Goal: Information Seeking & Learning: Learn about a topic

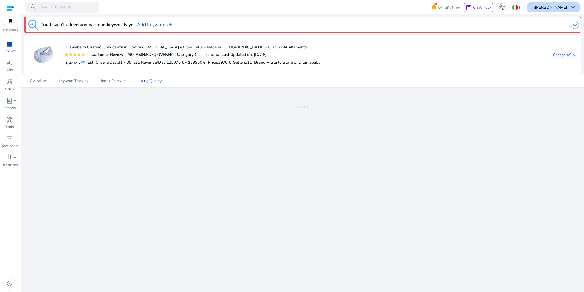
click at [553, 9] on b "[PERSON_NAME]" at bounding box center [551, 6] width 32 height 5
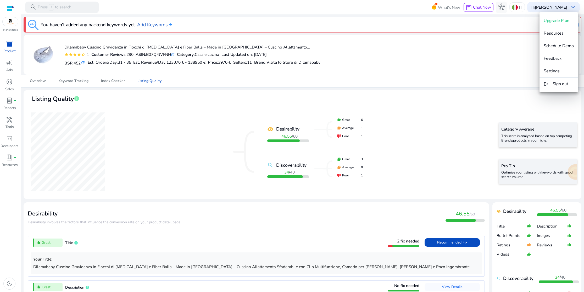
click at [444, 96] on div at bounding box center [292, 146] width 584 height 292
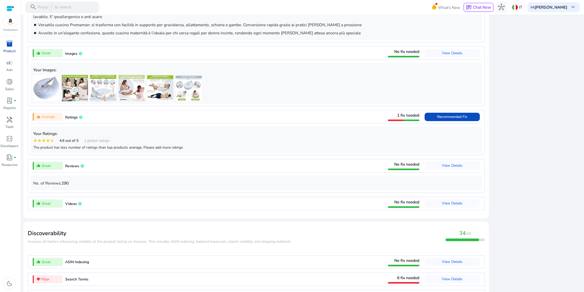
scroll to position [361, 0]
click at [450, 120] on span "Recommended Fix" at bounding box center [452, 117] width 30 height 5
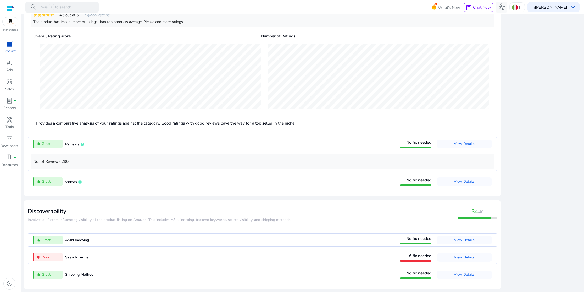
scroll to position [490, 0]
click at [471, 258] on span "View Details" at bounding box center [464, 256] width 21 height 5
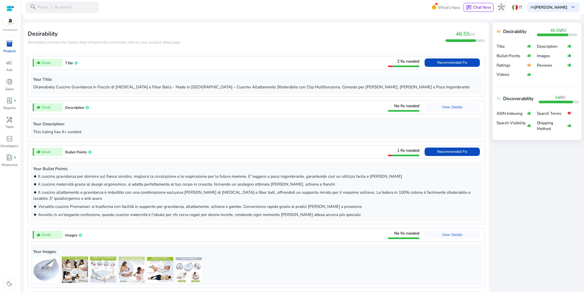
scroll to position [179, 0]
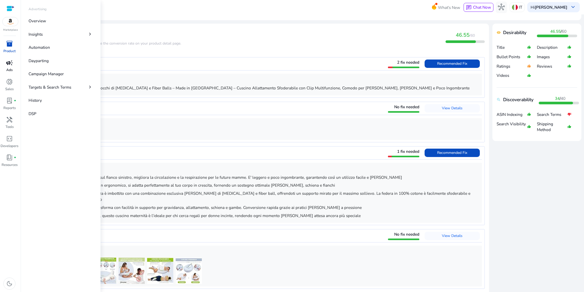
click at [11, 65] on span "campaign" at bounding box center [9, 62] width 7 height 7
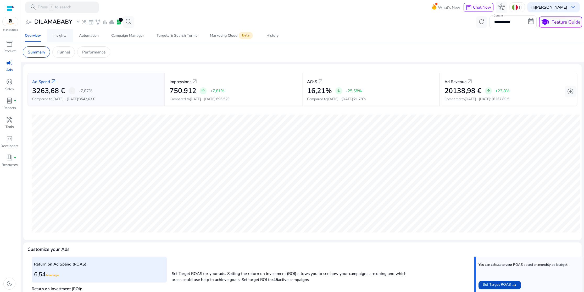
click at [63, 37] on div "Insights" at bounding box center [59, 36] width 13 height 4
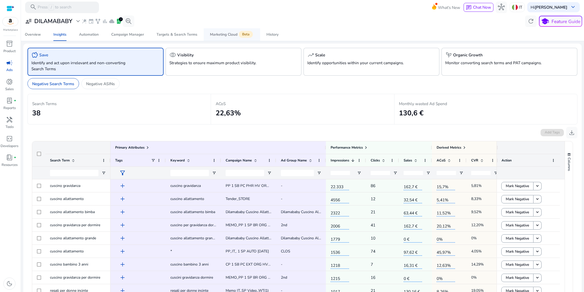
click at [228, 37] on span "Marketing Cloud Beta" at bounding box center [232, 34] width 44 height 13
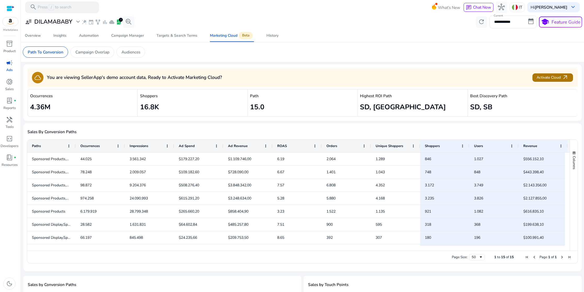
click at [555, 76] on span "Activate Cloud arrow_outward" at bounding box center [553, 77] width 32 height 7
click at [100, 53] on p "Campaign Overlap" at bounding box center [92, 52] width 34 height 6
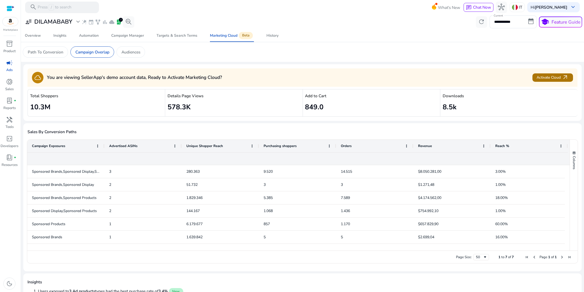
click at [560, 80] on span "Activate Cloud arrow_outward" at bounding box center [553, 77] width 32 height 7
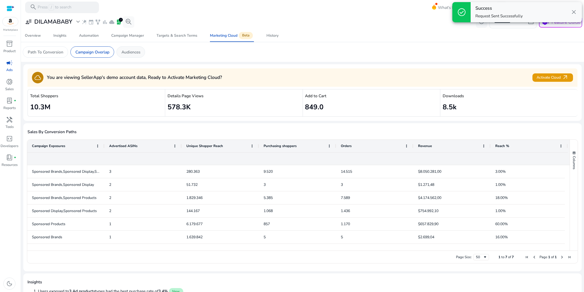
click at [137, 56] on div "Audiences" at bounding box center [131, 51] width 29 height 11
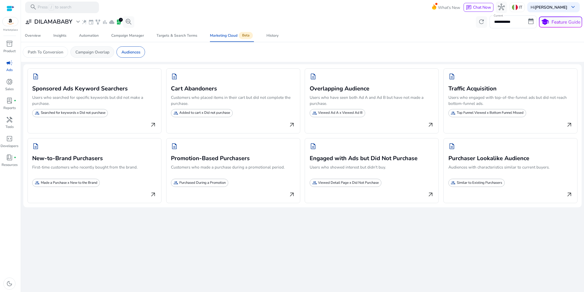
click at [99, 53] on p "Campaign Overlap" at bounding box center [92, 52] width 34 height 6
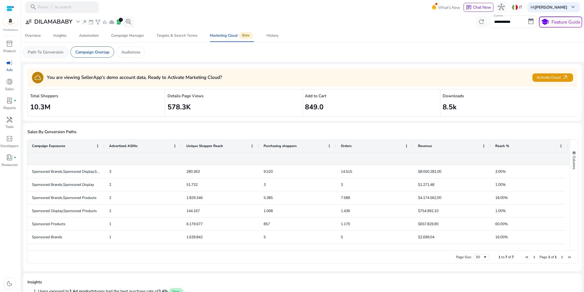
click at [51, 51] on p "Path To Conversion" at bounding box center [46, 52] width 36 height 6
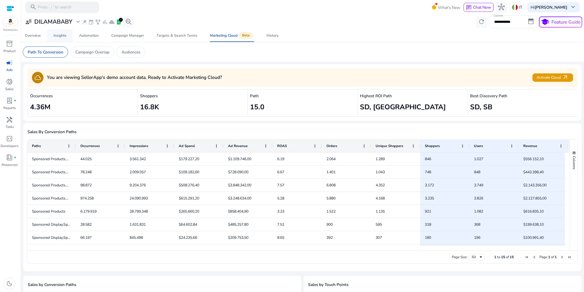
click at [58, 37] on div "Insights" at bounding box center [59, 36] width 13 height 4
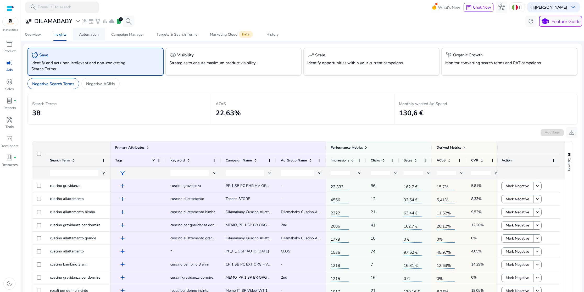
click at [93, 35] on div "Automation" at bounding box center [89, 35] width 20 height 4
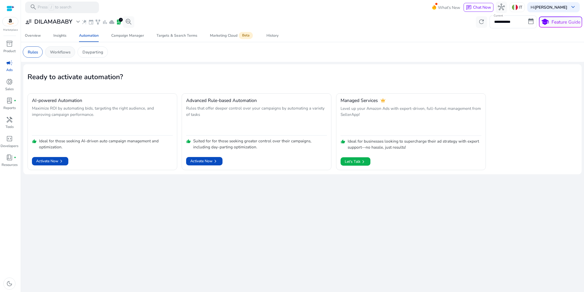
click at [68, 53] on p "Workflows" at bounding box center [60, 52] width 20 height 6
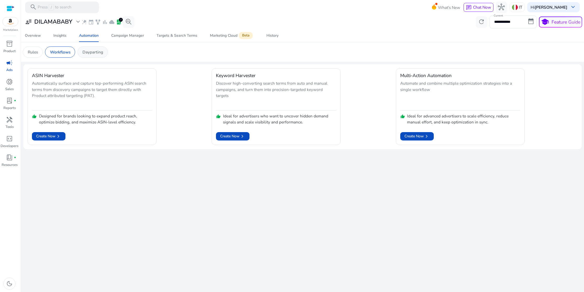
click at [93, 55] on p "Dayparting" at bounding box center [92, 52] width 21 height 6
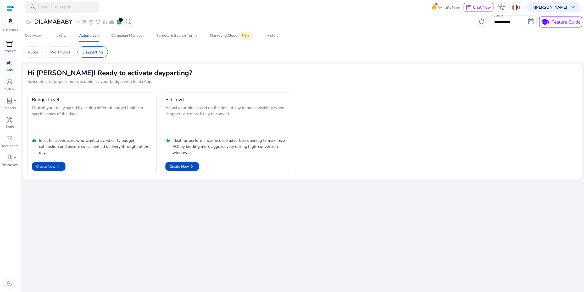
click at [11, 49] on p "Product" at bounding box center [9, 51] width 12 height 5
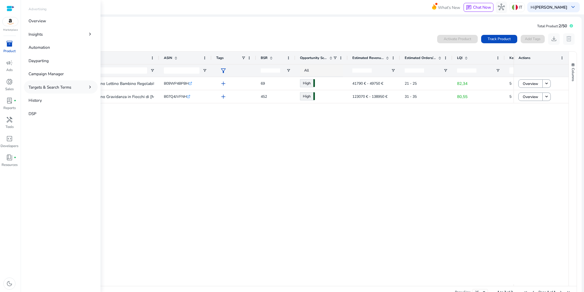
click at [83, 87] on link "Targets & Search Terms chevron_right" at bounding box center [61, 86] width 74 height 13
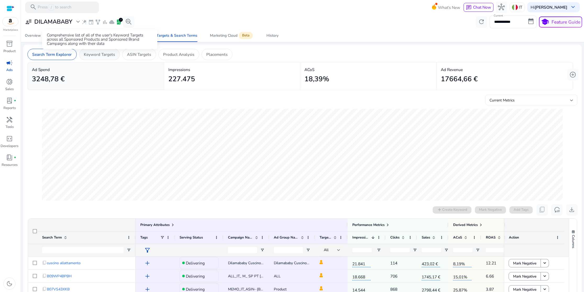
click at [108, 54] on p "Keyword Targets" at bounding box center [99, 54] width 31 height 6
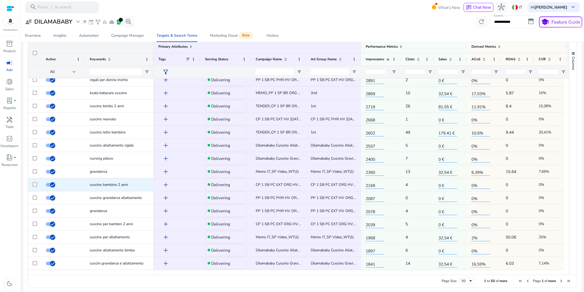
scroll to position [180, 0]
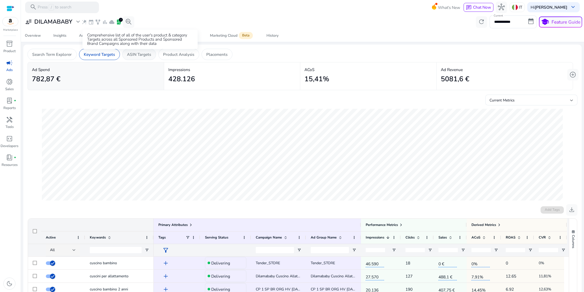
click at [135, 51] on p "ASIN Targets" at bounding box center [139, 54] width 24 height 6
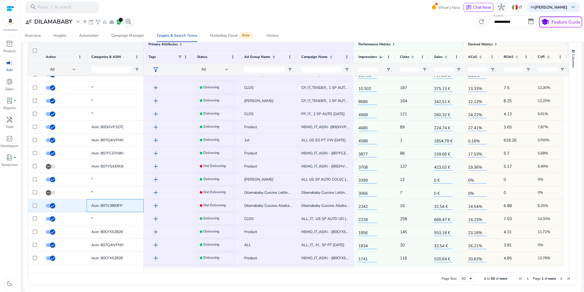
click at [112, 205] on span "Asin: B07V3893FP" at bounding box center [106, 205] width 31 height 5
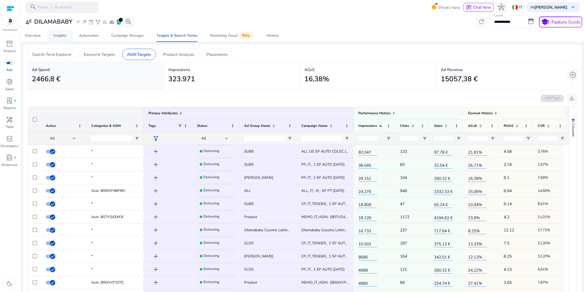
click at [61, 36] on div "Insights" at bounding box center [59, 36] width 13 height 4
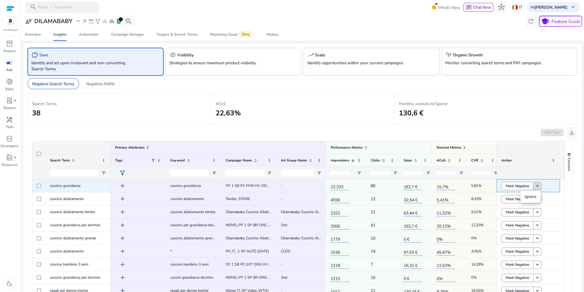
click at [538, 186] on mat-icon "keyboard_arrow_down" at bounding box center [537, 185] width 5 height 5
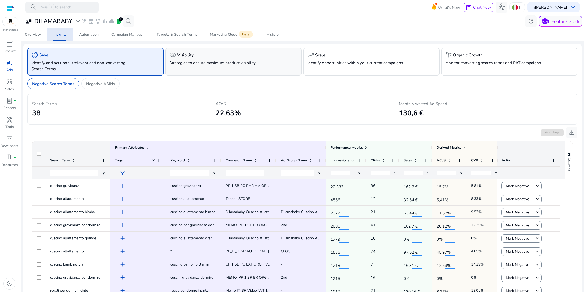
click at [281, 65] on div "visibility Visibility Strategies to ensure maximum product visibility." at bounding box center [233, 62] width 136 height 28
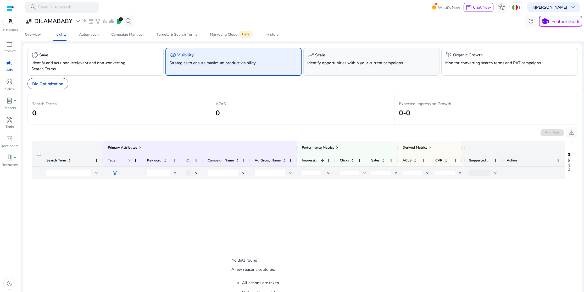
click at [346, 65] on p "Identify opportunities within your current campaigns." at bounding box center [360, 63] width 107 height 6
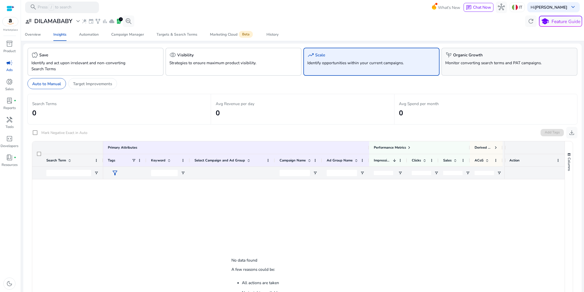
click at [487, 64] on p "Monitor converting search terms and PAT campaigns." at bounding box center [498, 63] width 107 height 6
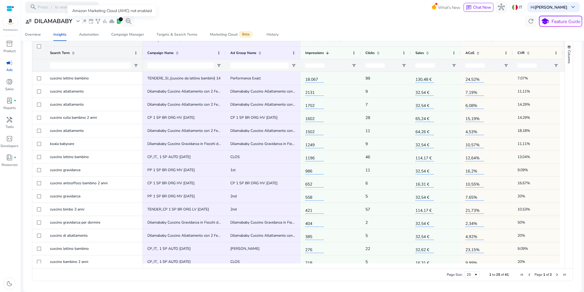
click at [113, 21] on span "cloud" at bounding box center [112, 21] width 6 height 6
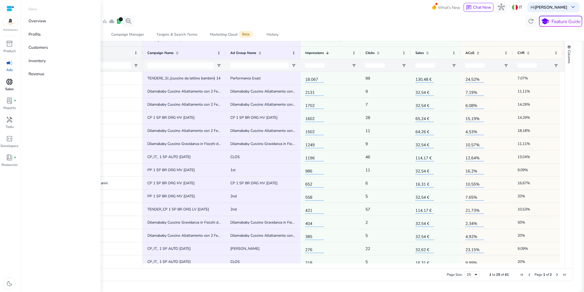
click at [11, 85] on span "donut_small" at bounding box center [9, 81] width 7 height 7
select select "*"
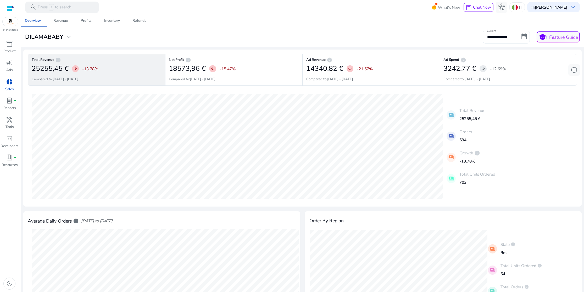
click at [522, 36] on input "**********" at bounding box center [506, 37] width 47 height 13
select select "*"
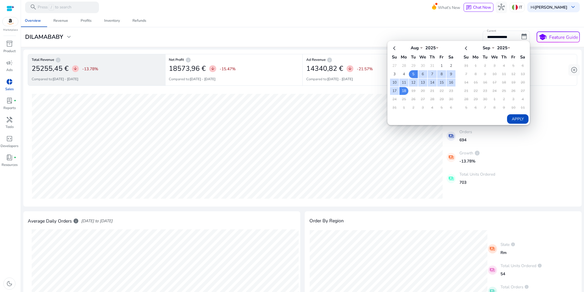
click at [550, 98] on div "16-08-2025 Total Revenue: 1129,7 € 02-08-2025 Total Revenue: 2155,44 € payments…" at bounding box center [302, 146] width 549 height 112
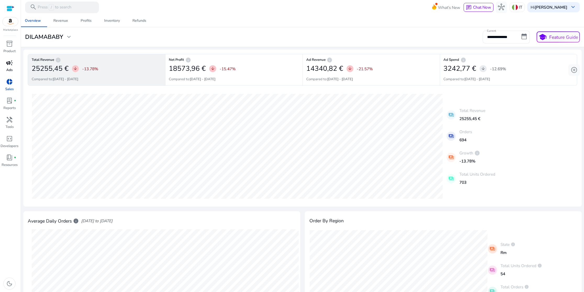
click at [9, 69] on p "Ads" at bounding box center [9, 70] width 6 height 5
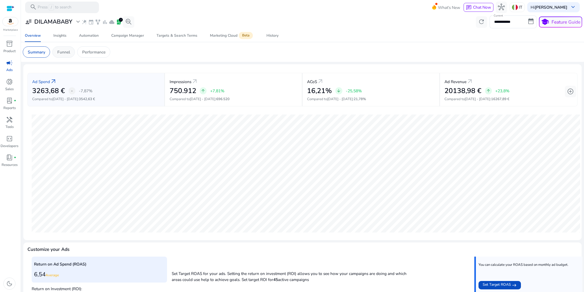
click at [66, 55] on p "Funnel" at bounding box center [63, 52] width 13 height 6
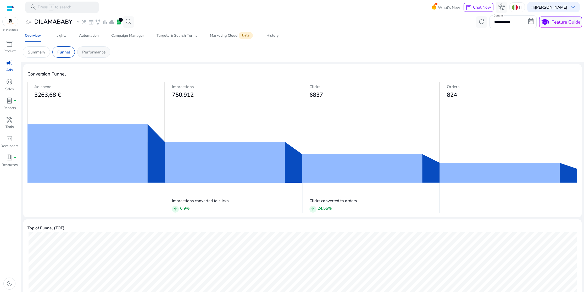
click at [87, 53] on p "Performance" at bounding box center [93, 52] width 23 height 6
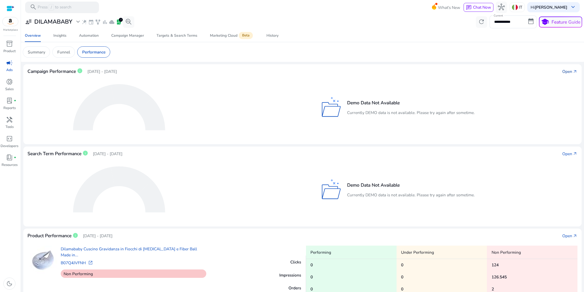
click at [566, 71] on div "Open" at bounding box center [567, 71] width 10 height 6
click at [67, 54] on p "Funnel" at bounding box center [63, 52] width 13 height 6
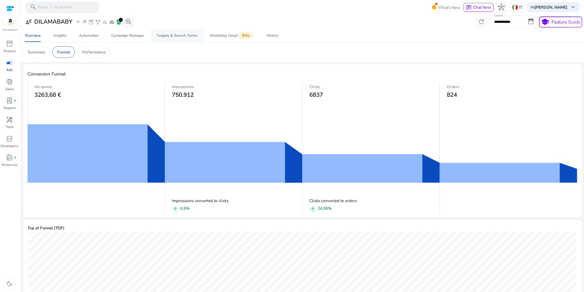
click at [178, 37] on div "Targets & Search Terms" at bounding box center [177, 36] width 41 height 4
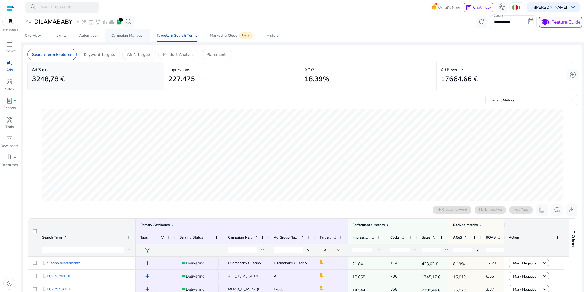
click at [137, 38] on span "Campaign Manager" at bounding box center [127, 35] width 33 height 13
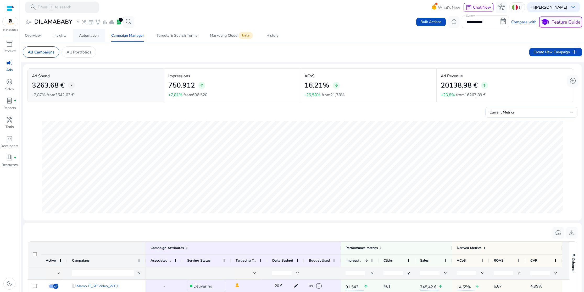
click at [88, 37] on div "Automation" at bounding box center [89, 36] width 20 height 4
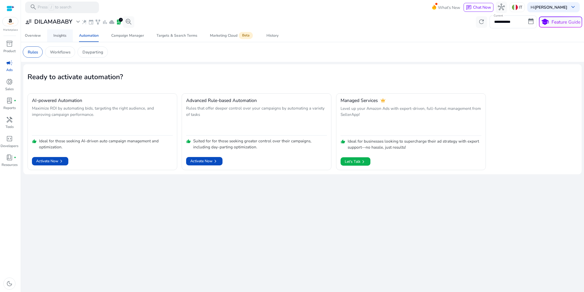
click at [63, 37] on div "Insights" at bounding box center [59, 36] width 13 height 4
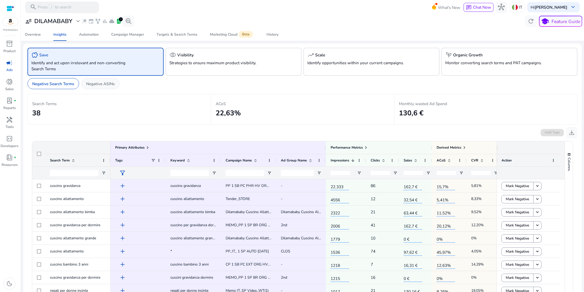
click at [114, 84] on p "Negative ASINs" at bounding box center [100, 84] width 29 height 6
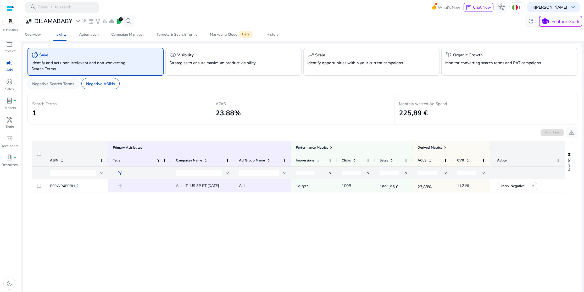
click at [67, 85] on p "Negative Search Terms" at bounding box center [53, 84] width 42 height 6
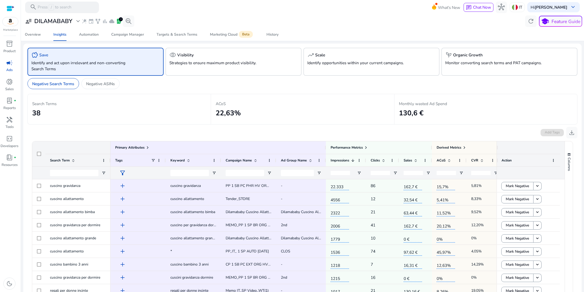
click at [9, 64] on span "campaign" at bounding box center [9, 62] width 7 height 7
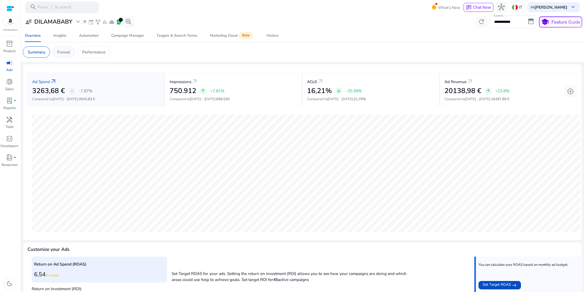
click at [62, 54] on p "Funnel" at bounding box center [63, 52] width 13 height 6
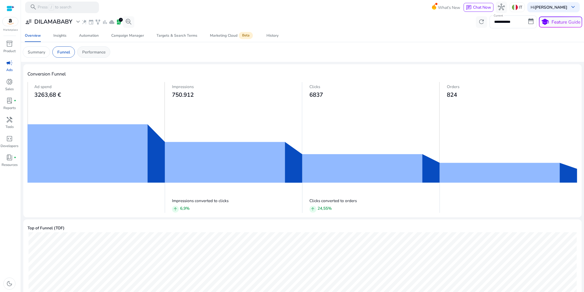
click at [92, 54] on p "Performance" at bounding box center [93, 52] width 23 height 6
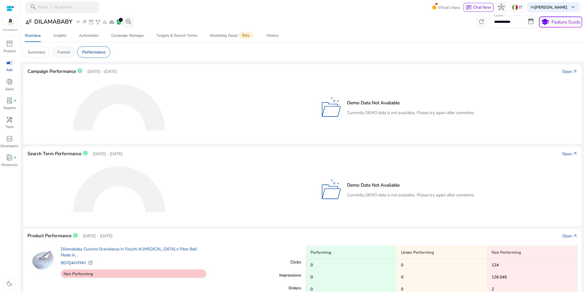
click at [70, 52] on p "Funnel" at bounding box center [63, 52] width 13 height 6
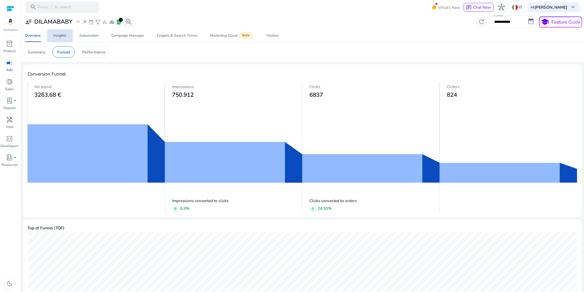
click at [59, 36] on div "Insights" at bounding box center [59, 36] width 13 height 4
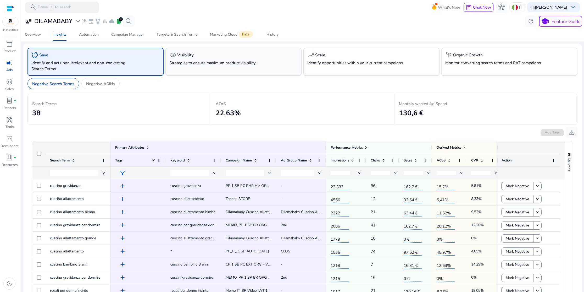
click at [198, 64] on p "Strategies to ensure maximum product visibility." at bounding box center [222, 63] width 107 height 6
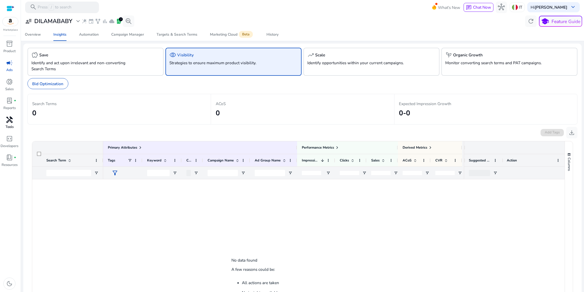
click at [12, 122] on span "handyman" at bounding box center [9, 119] width 7 height 7
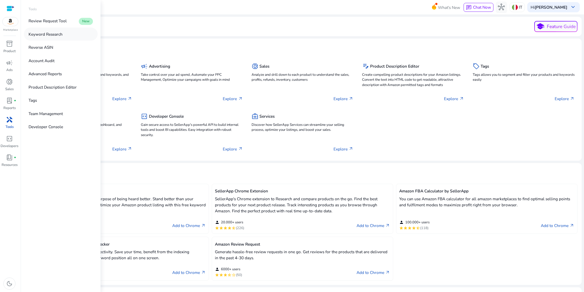
click at [49, 34] on p "Keyword Research" at bounding box center [46, 34] width 34 height 6
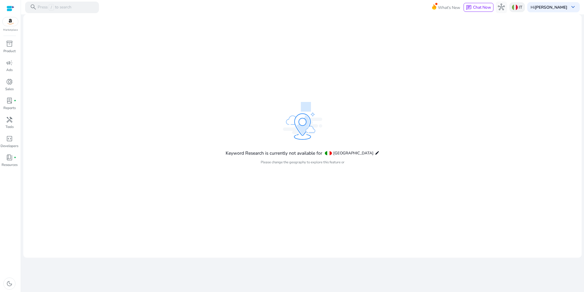
click at [522, 8] on p "IT" at bounding box center [520, 7] width 3 height 9
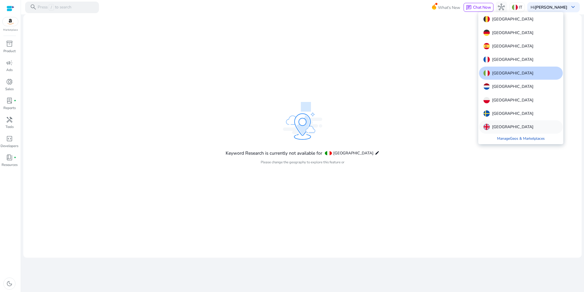
click at [498, 125] on p "[GEOGRAPHIC_DATA]" at bounding box center [512, 127] width 41 height 6
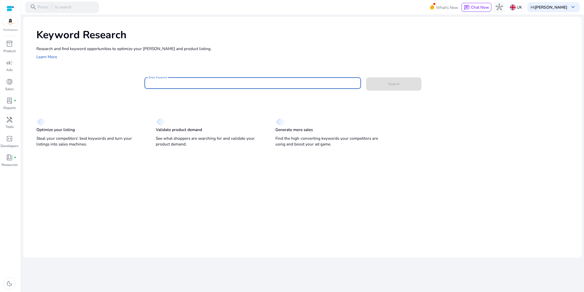
click at [170, 83] on input "Enter Keyword" at bounding box center [253, 83] width 208 height 6
type input "**********"
click at [366, 77] on button "Search" at bounding box center [393, 83] width 55 height 13
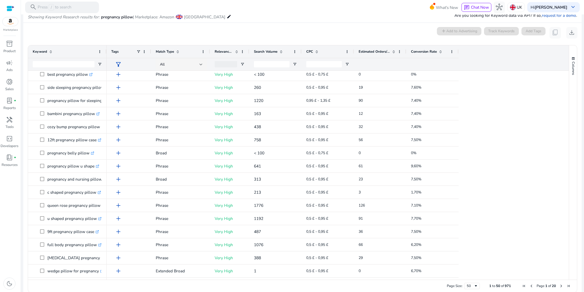
scroll to position [399, 0]
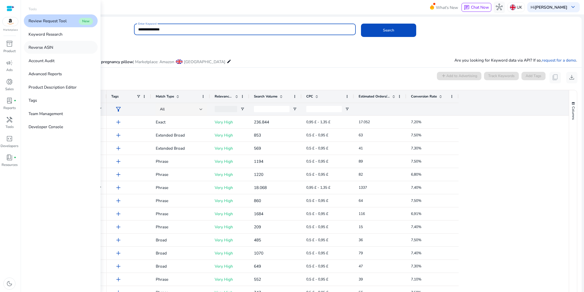
click at [46, 47] on p "Reverse ASIN" at bounding box center [41, 47] width 25 height 6
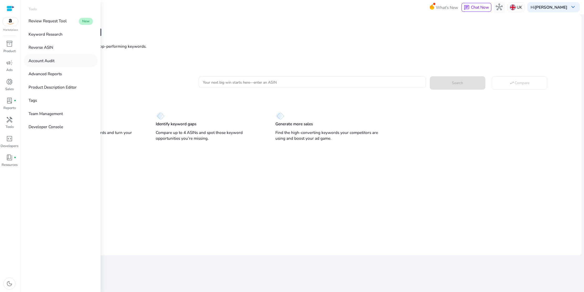
click at [42, 60] on p "Account Audit" at bounding box center [42, 61] width 26 height 6
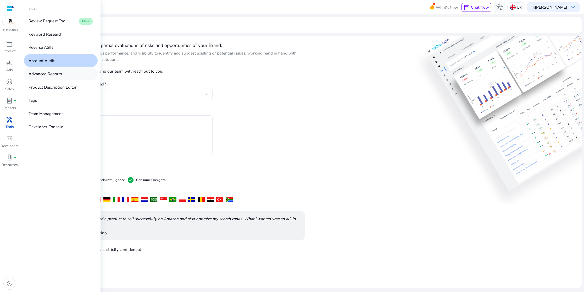
click at [42, 74] on p "Advanced Reports" at bounding box center [45, 74] width 33 height 6
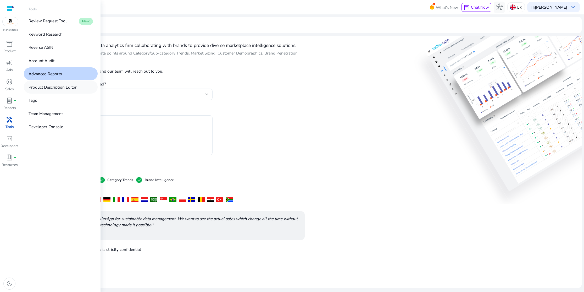
click at [43, 87] on p "Product Description Editor" at bounding box center [53, 87] width 48 height 6
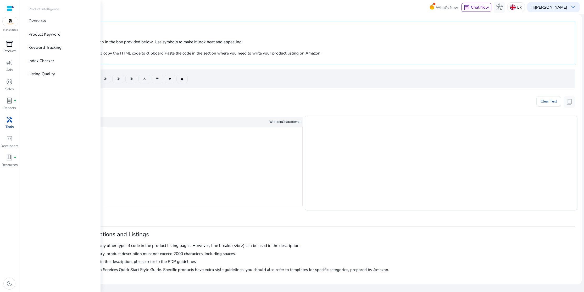
click at [11, 46] on span "inventory_2" at bounding box center [9, 43] width 7 height 7
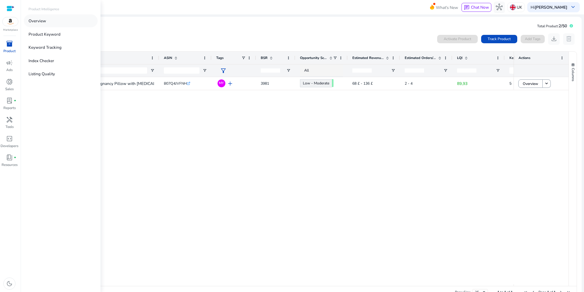
click at [39, 23] on p "Overview" at bounding box center [38, 21] width 18 height 6
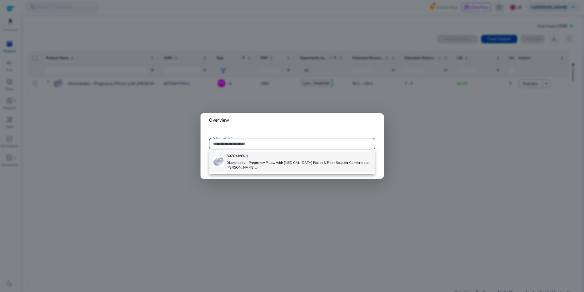
click at [251, 168] on h4 "Dilamababy – Pregnancy Pillow with Memory Foam Flakes & Fiber Balls for Comfort…" at bounding box center [298, 165] width 144 height 9
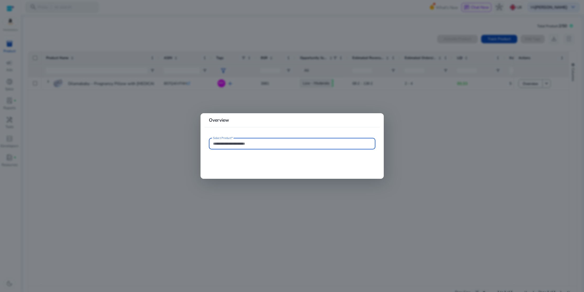
type input "**********"
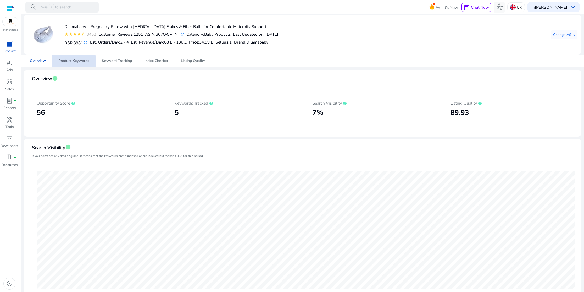
click at [67, 62] on span "Product Keywords" at bounding box center [73, 61] width 31 height 4
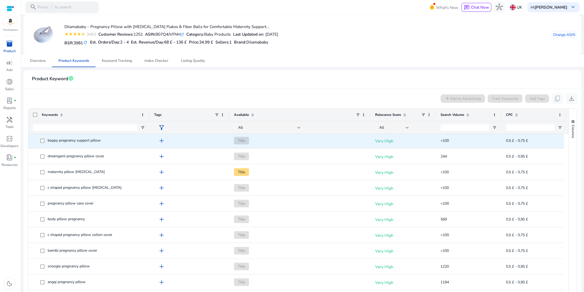
scroll to position [210, 0]
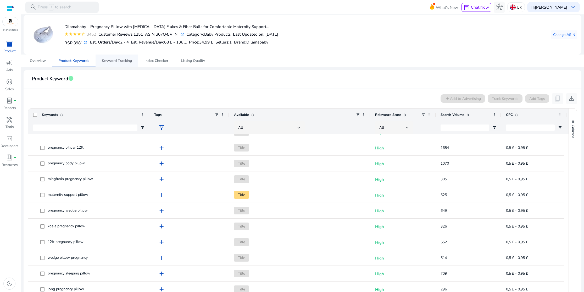
click at [117, 62] on span "Keyword Tracking" at bounding box center [117, 61] width 30 height 4
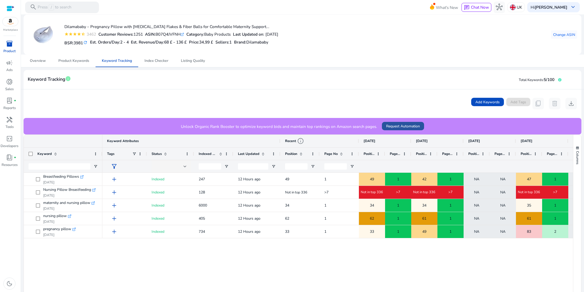
click at [394, 125] on span "Request Automation" at bounding box center [403, 125] width 34 height 5
click at [164, 63] on span "Index Checker" at bounding box center [157, 61] width 24 height 4
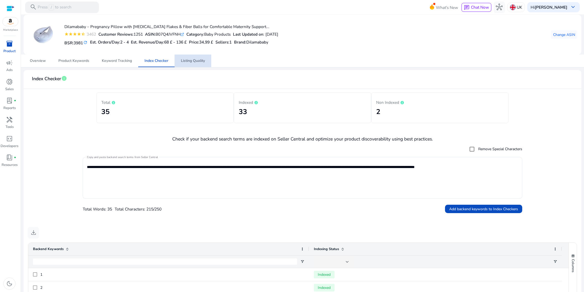
click at [193, 60] on span "Listing Quality" at bounding box center [193, 61] width 24 height 4
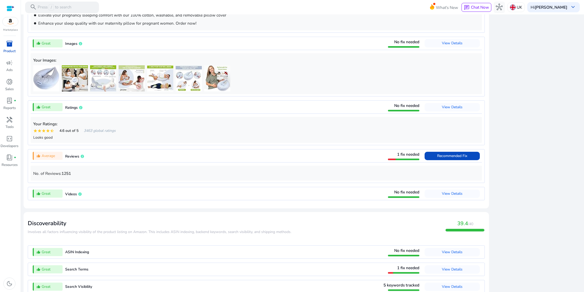
scroll to position [378, 0]
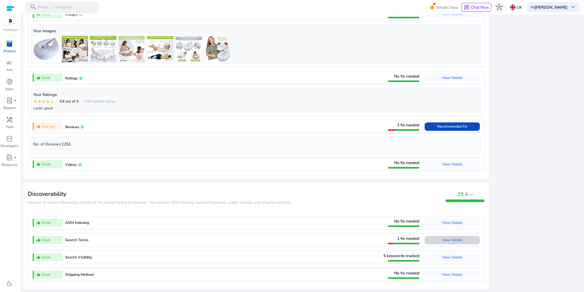
click at [448, 239] on span "View Details" at bounding box center [452, 239] width 21 height 5
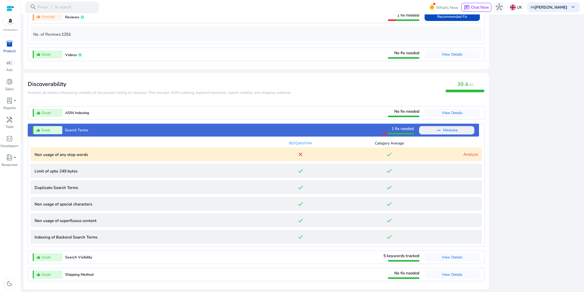
click at [471, 154] on link "Analyze" at bounding box center [470, 153] width 15 height 5
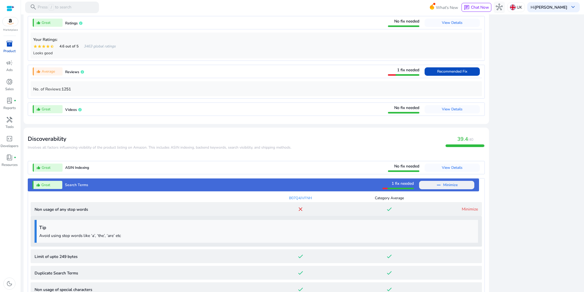
scroll to position [429, 0]
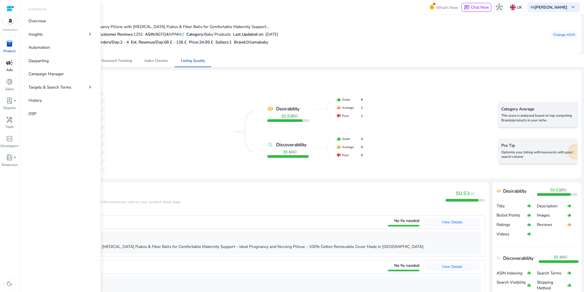
click at [13, 65] on span "campaign" at bounding box center [9, 62] width 7 height 7
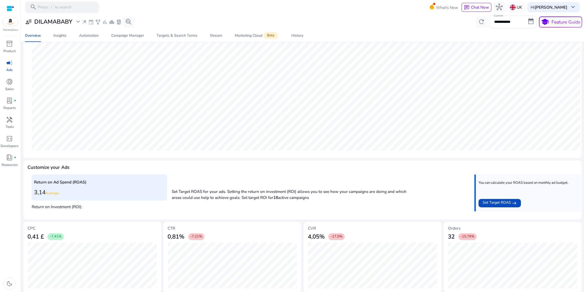
scroll to position [85, 0]
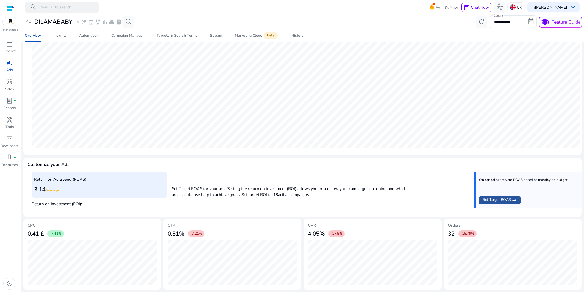
click at [505, 198] on span "Set Target ROAS" at bounding box center [497, 200] width 28 height 7
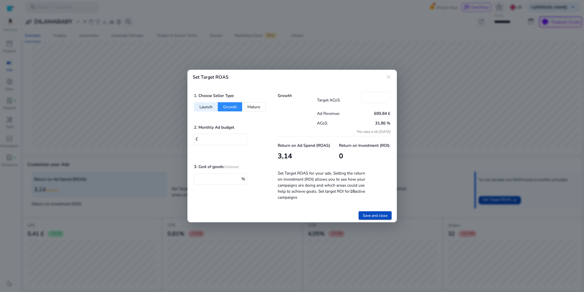
click at [371, 96] on input "*" at bounding box center [375, 97] width 21 height 6
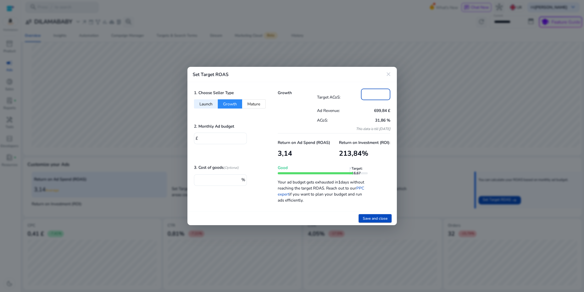
type input "*"
click at [388, 73] on mat-icon "close" at bounding box center [388, 74] width 6 height 6
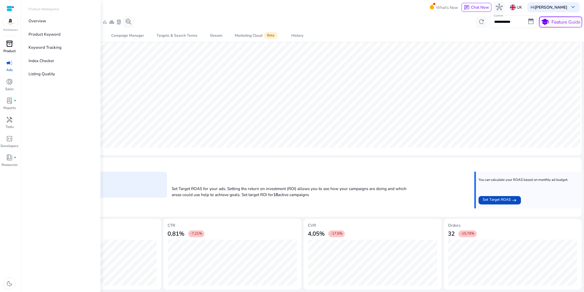
click at [10, 49] on p "Product" at bounding box center [9, 51] width 12 height 5
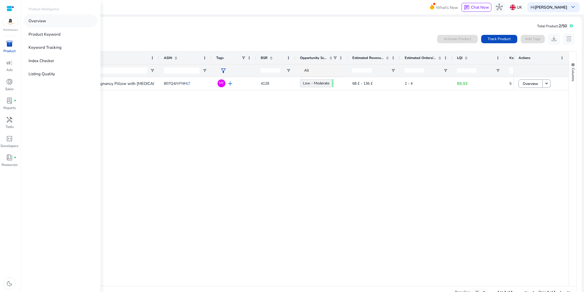
click at [44, 21] on p "Overview" at bounding box center [38, 21] width 18 height 6
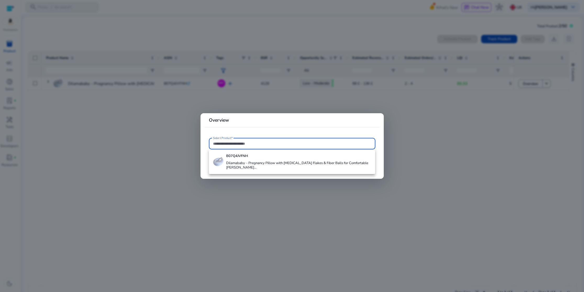
click at [236, 142] on input "Select Product*" at bounding box center [292, 144] width 158 height 6
paste input "**********"
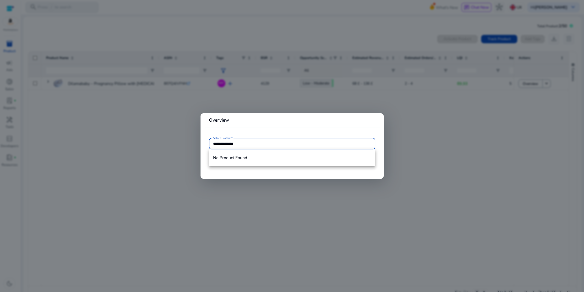
type input "**********"
click at [244, 134] on mat-card "**********" at bounding box center [292, 145] width 183 height 65
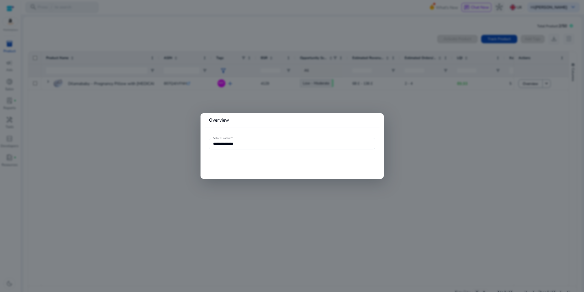
click at [243, 143] on input "**********" at bounding box center [292, 144] width 158 height 6
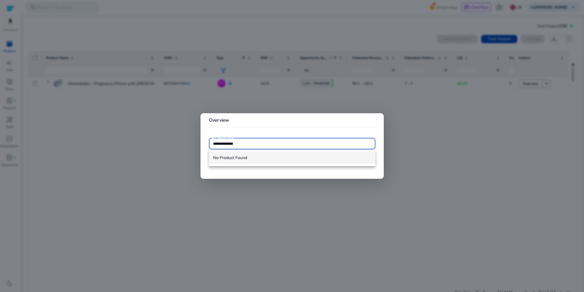
click at [238, 157] on span "No Product Found" at bounding box center [292, 158] width 158 height 6
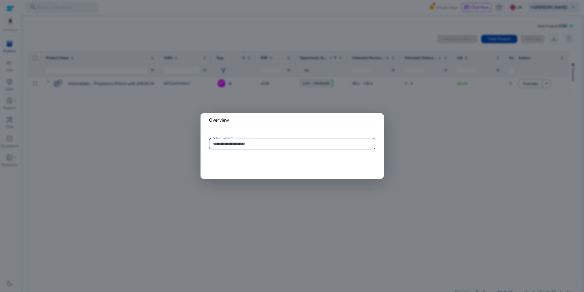
click at [231, 144] on input "Select Product*" at bounding box center [292, 144] width 158 height 6
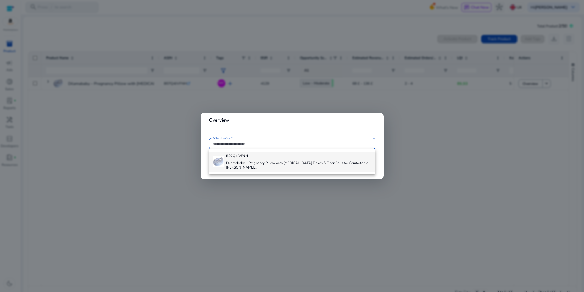
click at [232, 157] on b "B07Q4JVFNH" at bounding box center [237, 155] width 22 height 5
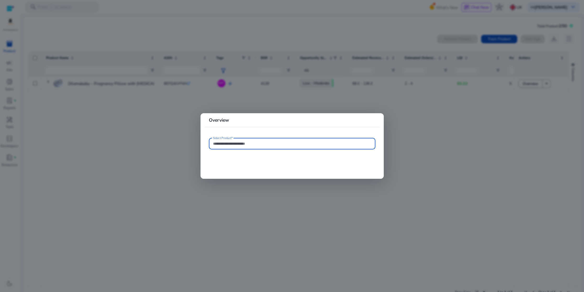
type input "**********"
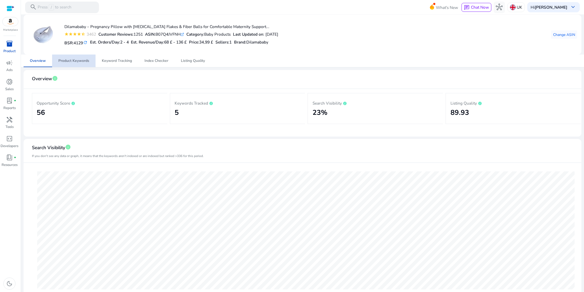
click at [80, 62] on span "Product Keywords" at bounding box center [73, 61] width 31 height 4
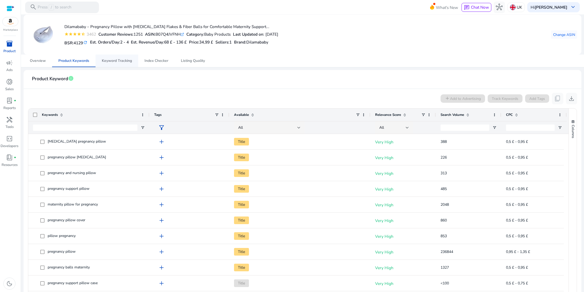
click at [104, 59] on span "Keyword Tracking" at bounding box center [117, 61] width 30 height 4
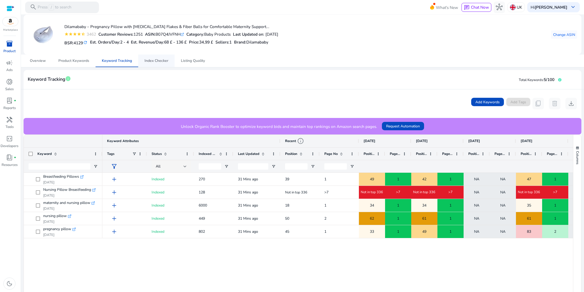
click at [164, 62] on span "Index Checker" at bounding box center [157, 61] width 24 height 4
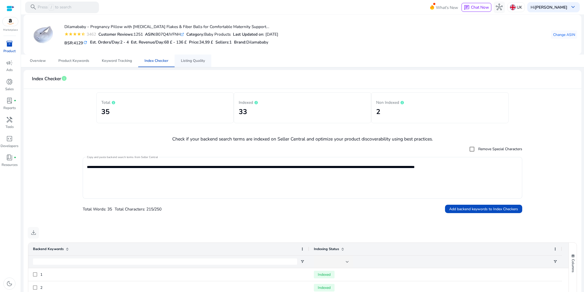
click at [196, 64] on span "Listing Quality" at bounding box center [193, 60] width 24 height 13
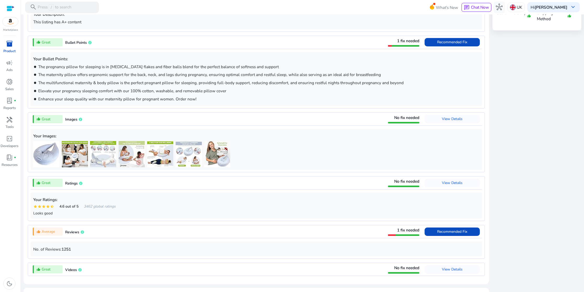
scroll to position [270, 0]
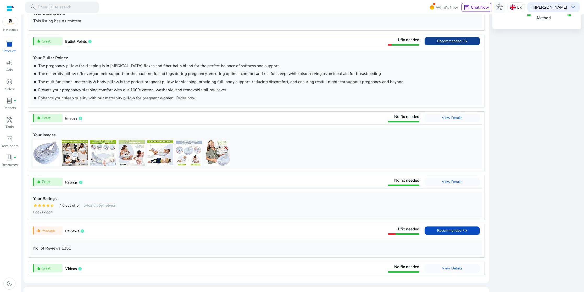
click at [462, 41] on span "Recommended Fix" at bounding box center [452, 40] width 30 height 5
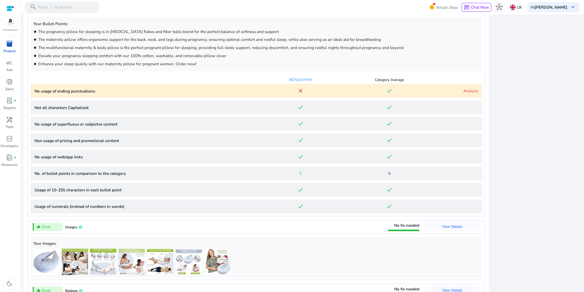
scroll to position [304, 0]
click at [271, 31] on p "brightness_1 The pregnancy pillow for sleeping is in memory foam flakes and fib…" at bounding box center [256, 31] width 446 height 6
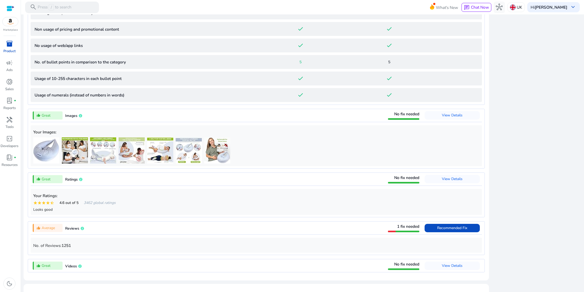
scroll to position [417, 0]
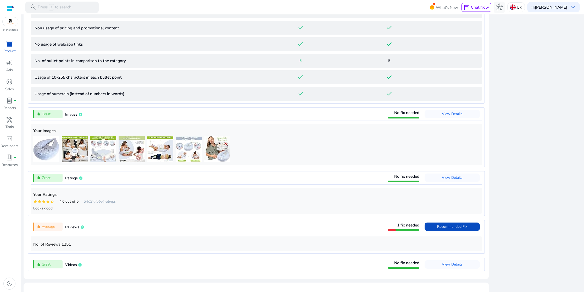
click at [77, 115] on span "Images" at bounding box center [71, 114] width 12 height 5
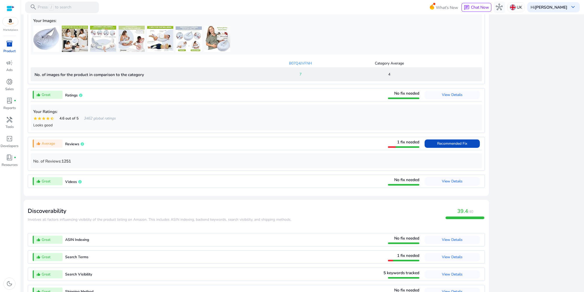
scroll to position [381, 0]
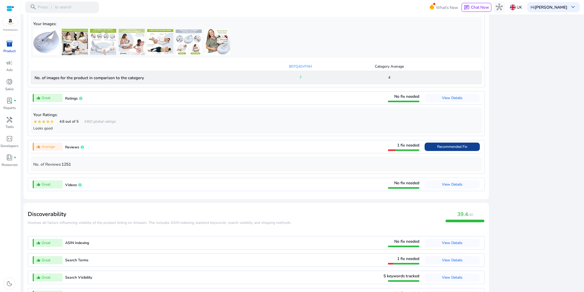
click at [431, 153] on span at bounding box center [452, 146] width 55 height 13
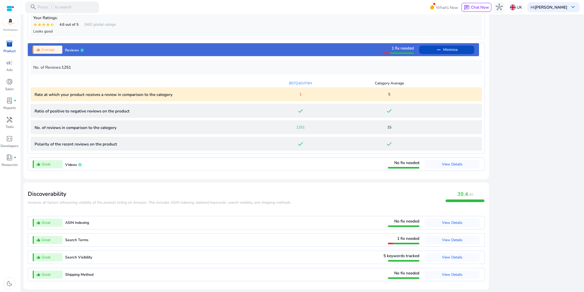
scroll to position [455, 0]
click at [442, 238] on span "View Details" at bounding box center [452, 239] width 21 height 5
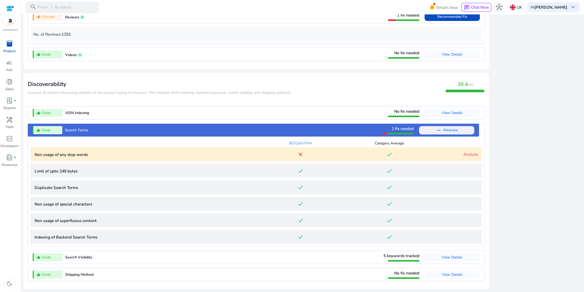
scroll to position [488, 0]
click at [442, 256] on span "View Details" at bounding box center [452, 256] width 21 height 5
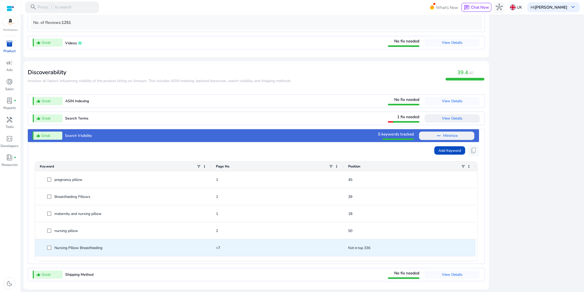
scroll to position [500, 0]
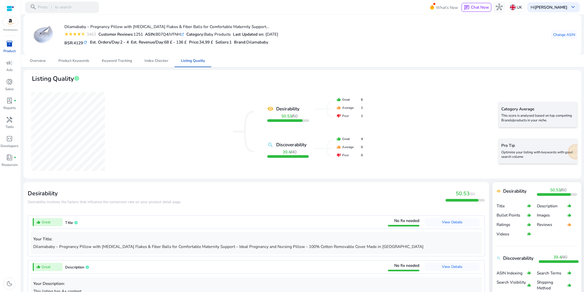
scroll to position [500, 0]
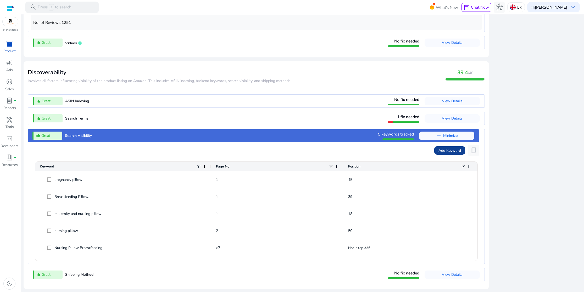
click at [439, 150] on span "Add Keyword" at bounding box center [450, 150] width 23 height 5
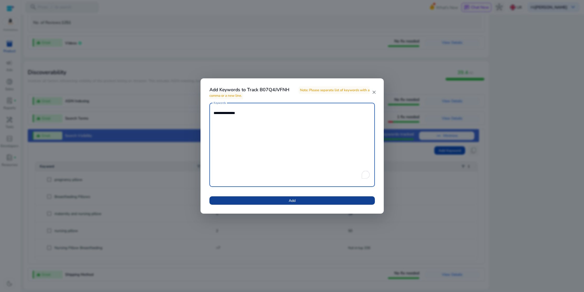
type textarea "**********"
click at [298, 200] on span at bounding box center [291, 200] width 165 height 13
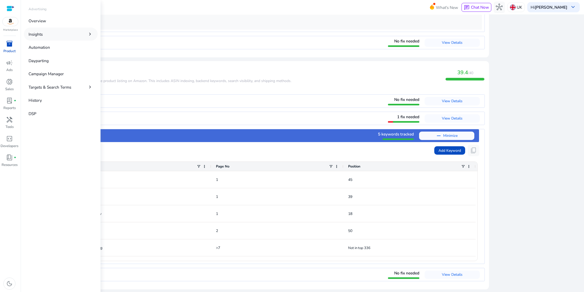
click at [52, 35] on link "Insights chevron_right" at bounding box center [61, 33] width 74 height 13
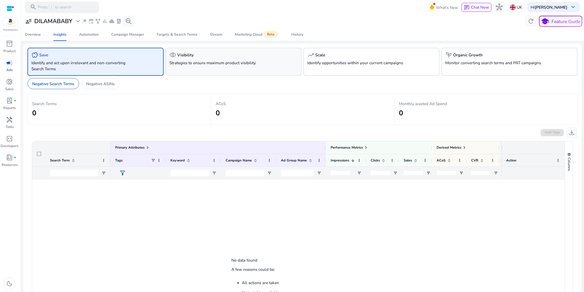
click at [198, 65] on p "Strategies to ensure maximum product visibility." at bounding box center [222, 63] width 107 height 6
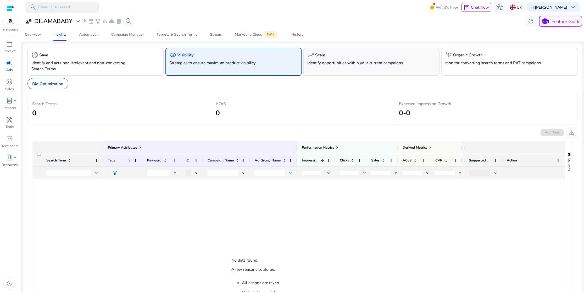
click at [324, 68] on div "trending_up Scale Identify opportunities within your current campaigns." at bounding box center [371, 62] width 136 height 28
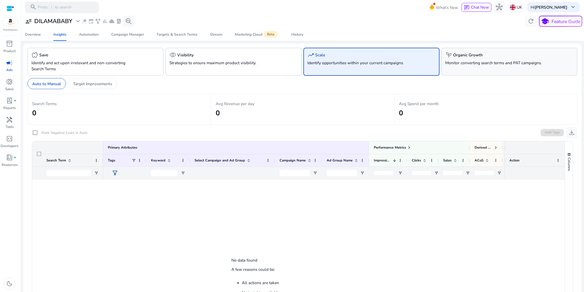
click at [496, 68] on div "psychiatry Organic Growth Monitor converting search terms and PAT campaigns." at bounding box center [509, 62] width 136 height 28
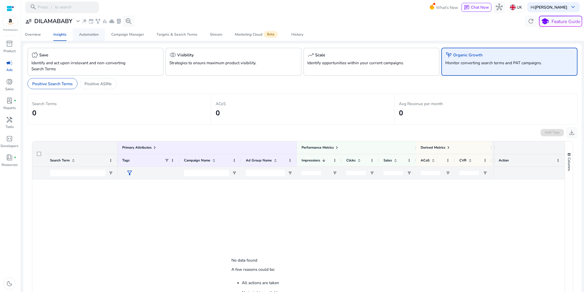
click at [97, 36] on div "Automation" at bounding box center [89, 35] width 20 height 4
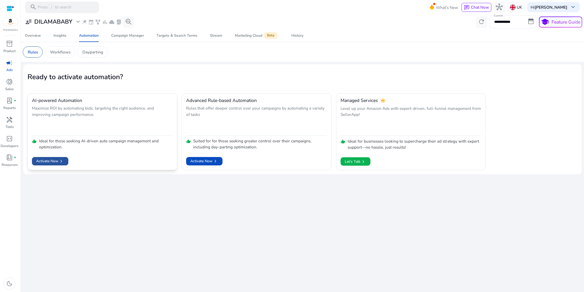
click at [61, 163] on span "chevron_right" at bounding box center [61, 161] width 6 height 6
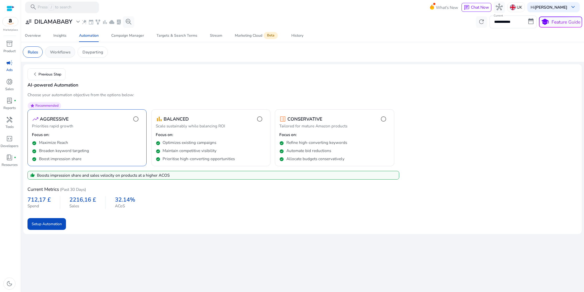
click at [67, 56] on div "Workflows" at bounding box center [60, 51] width 30 height 11
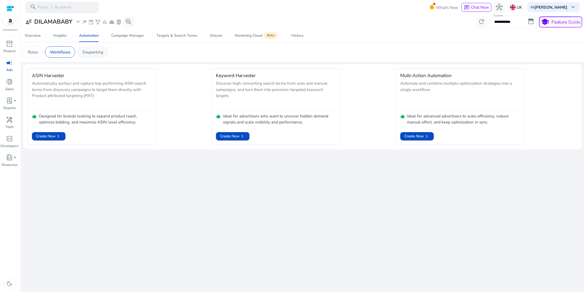
click at [95, 52] on p "Dayparting" at bounding box center [92, 52] width 21 height 6
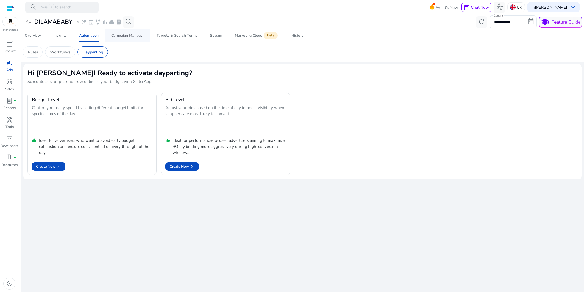
click at [119, 37] on div "Campaign Manager" at bounding box center [127, 36] width 33 height 4
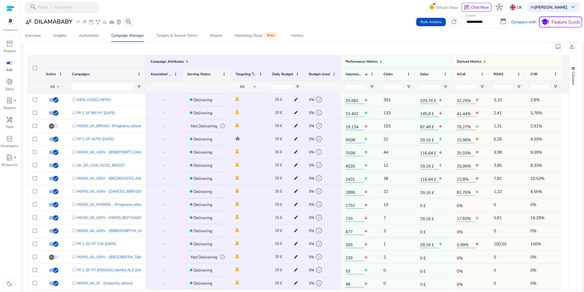
scroll to position [186, 0]
click at [60, 75] on span at bounding box center [60, 75] width 4 height 4
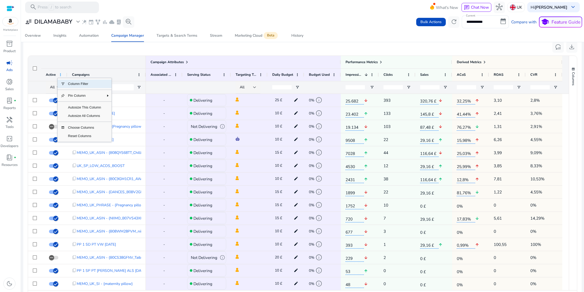
click at [60, 75] on span at bounding box center [60, 75] width 4 height 4
click at [50, 86] on span "All" at bounding box center [52, 87] width 5 height 5
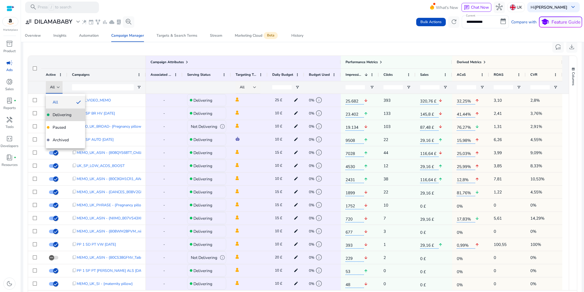
click at [57, 115] on span "Delivering" at bounding box center [62, 115] width 19 height 6
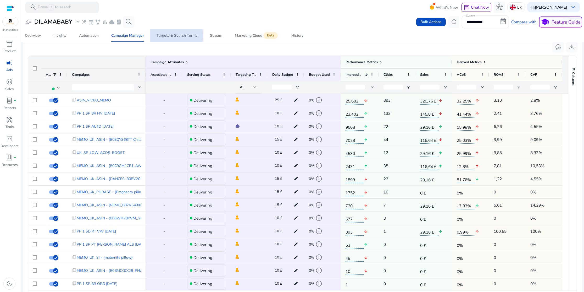
click at [173, 36] on div "Targets & Search Terms" at bounding box center [177, 36] width 41 height 4
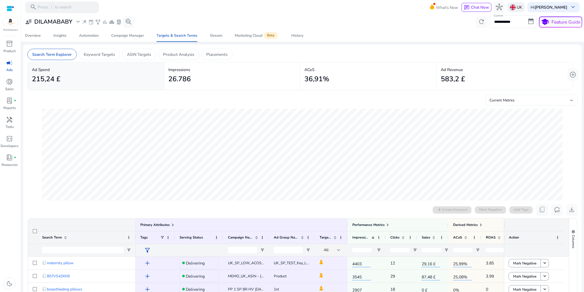
click at [520, 6] on p "UK" at bounding box center [519, 7] width 5 height 9
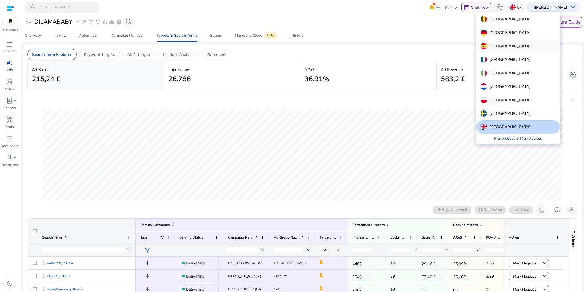
click at [497, 46] on p "[GEOGRAPHIC_DATA]" at bounding box center [509, 46] width 41 height 6
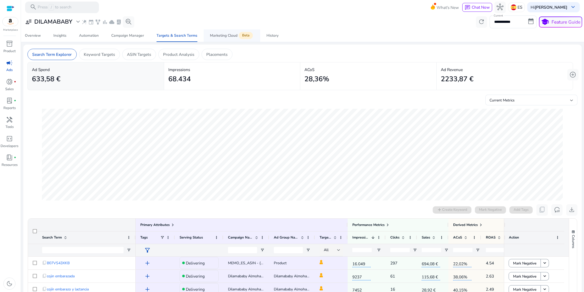
click at [222, 36] on div "Marketing Cloud Beta" at bounding box center [232, 35] width 44 height 5
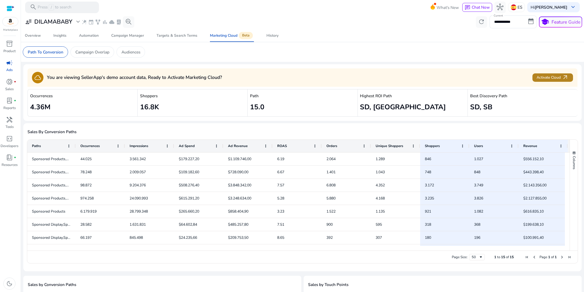
click at [543, 77] on span "Activate Cloud arrow_outward" at bounding box center [553, 77] width 32 height 7
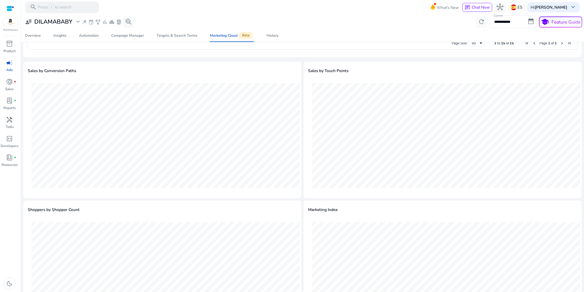
scroll to position [213, 0]
click at [180, 37] on div "Targets & Search Terms" at bounding box center [177, 36] width 41 height 4
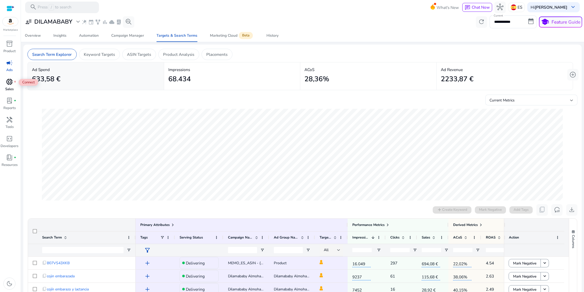
click at [10, 85] on span "donut_small" at bounding box center [9, 81] width 7 height 7
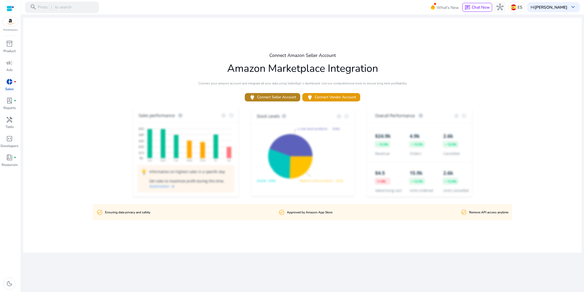
click at [287, 97] on span "power Connect Seller Account" at bounding box center [272, 97] width 47 height 7
